Goal: Navigation & Orientation: Find specific page/section

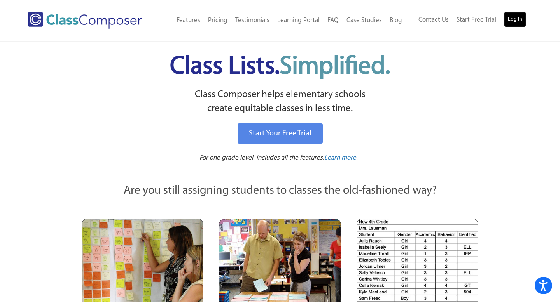
click at [513, 21] on link "Log In" at bounding box center [515, 20] width 22 height 16
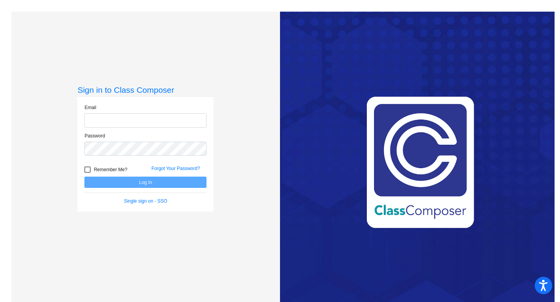
type input "[EMAIL_ADDRESS][DOMAIN_NAME]"
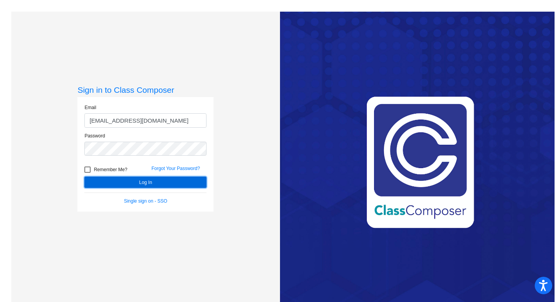
click at [141, 184] on button "Log In" at bounding box center [145, 182] width 122 height 11
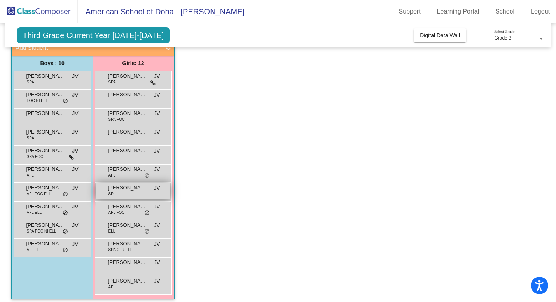
scroll to position [58, 0]
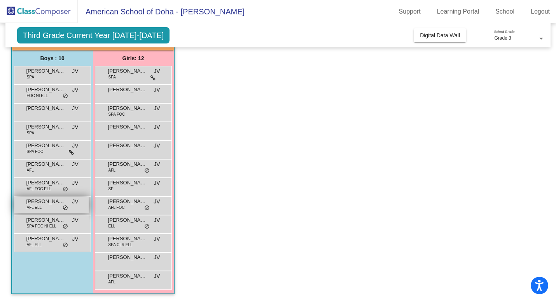
click at [36, 207] on span "AFL ELL" at bounding box center [34, 208] width 15 height 6
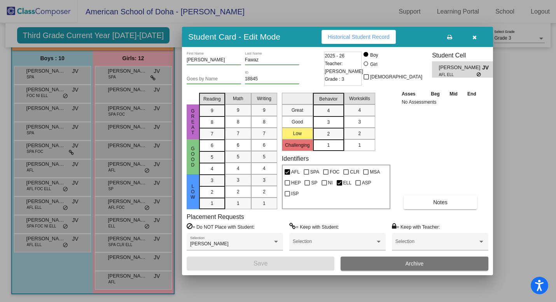
click at [35, 223] on div at bounding box center [278, 151] width 556 height 302
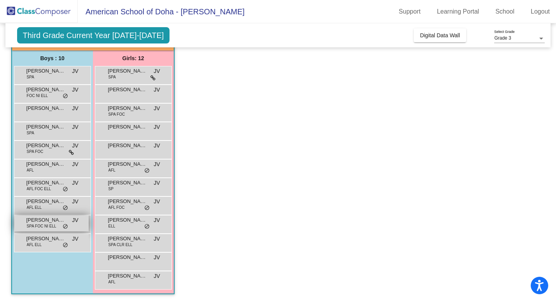
click at [47, 226] on span "SPA FOC NI ELL" at bounding box center [42, 226] width 30 height 6
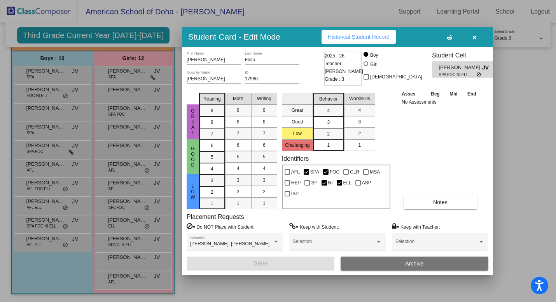
click at [44, 271] on div at bounding box center [278, 151] width 556 height 302
